Goal: Transaction & Acquisition: Purchase product/service

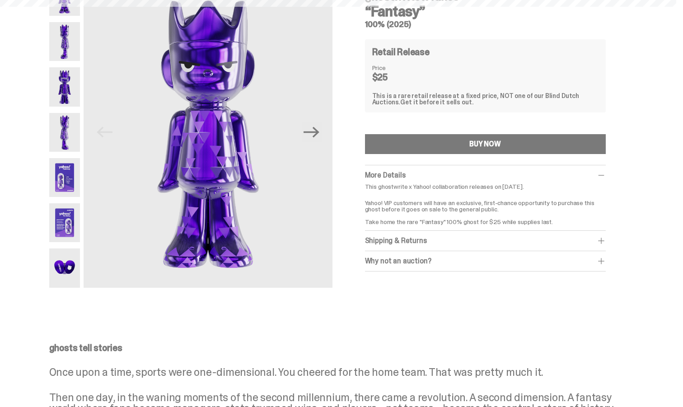
scroll to position [65, 0]
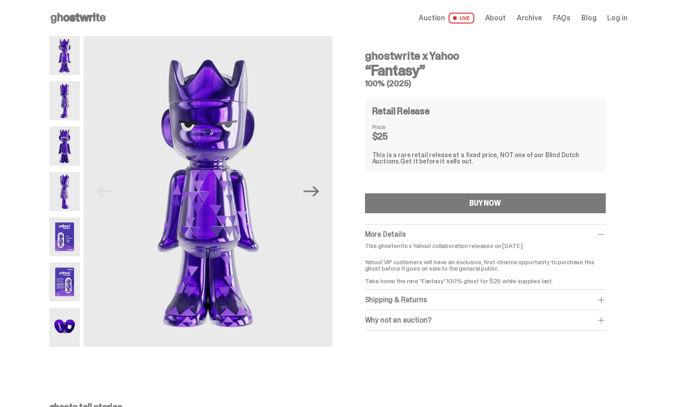
click at [437, 16] on span "Auction" at bounding box center [432, 17] width 26 height 7
